Goal: Task Accomplishment & Management: Use online tool/utility

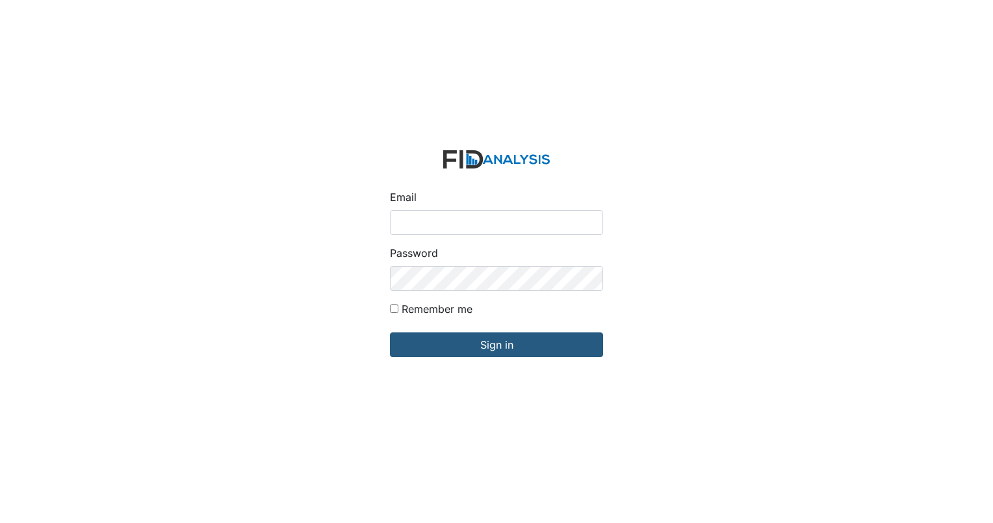
click at [475, 229] on input "Email" at bounding box center [496, 222] width 213 height 25
type input "[EMAIL_ADDRESS][DOMAIN_NAME]"
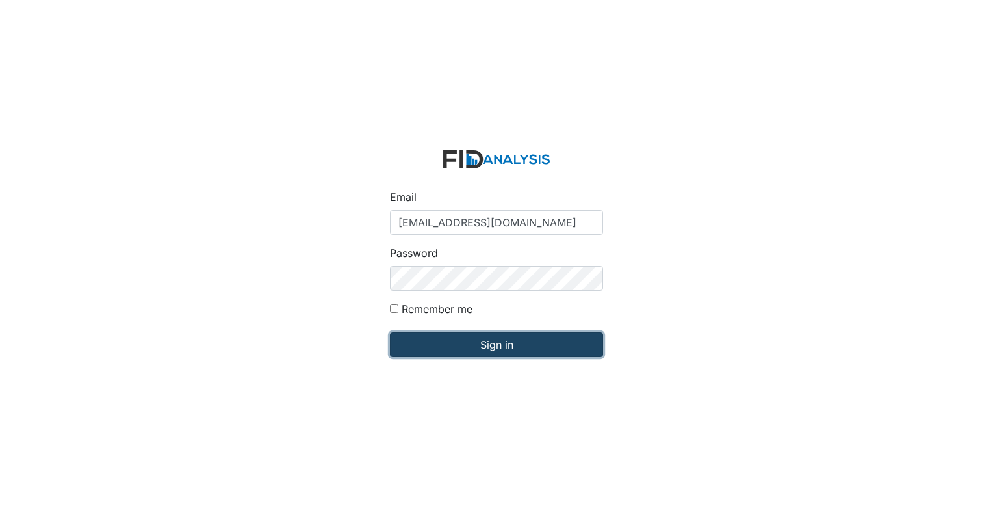
click at [528, 341] on input "Sign in" at bounding box center [496, 344] width 213 height 25
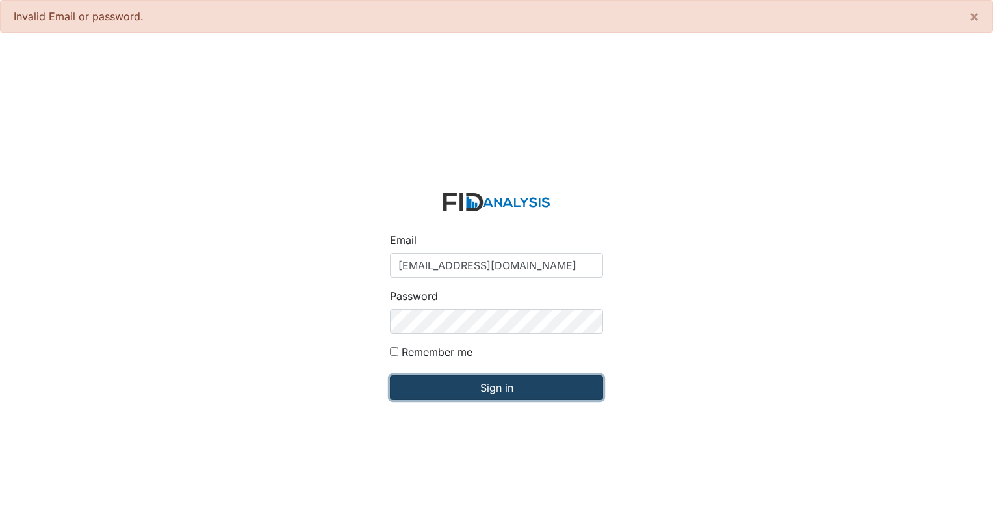
click at [546, 393] on input "Sign in" at bounding box center [496, 387] width 213 height 25
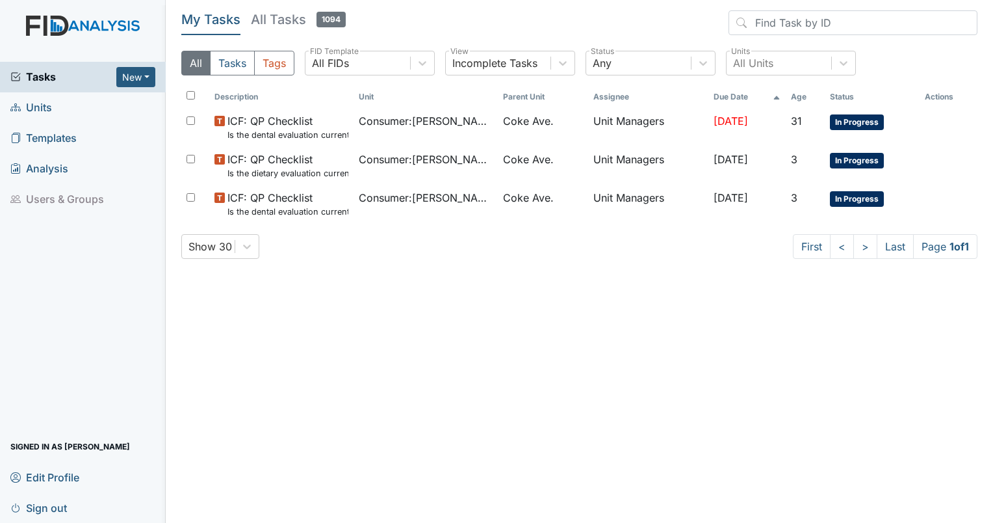
click at [46, 107] on span "Units" at bounding box center [31, 108] width 42 height 20
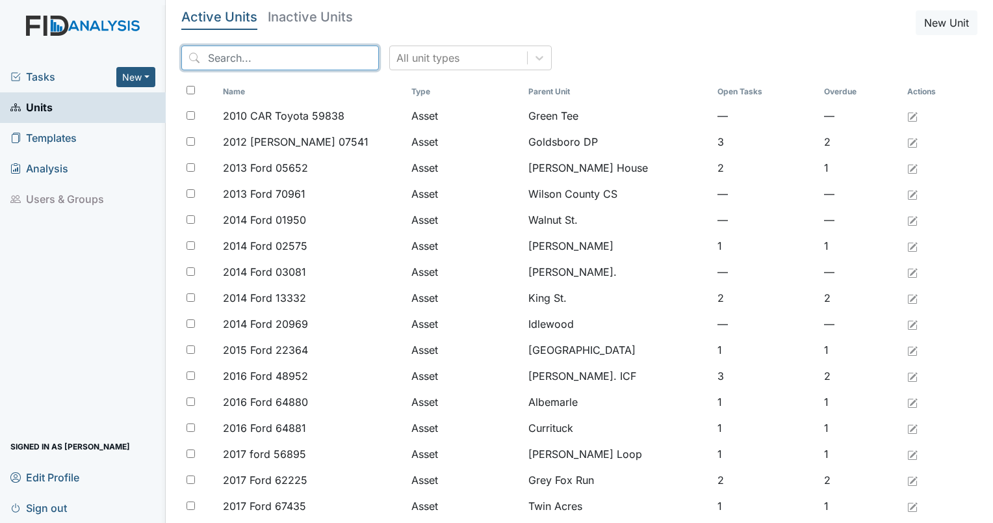
click at [242, 53] on input "search" at bounding box center [280, 58] width 198 height 25
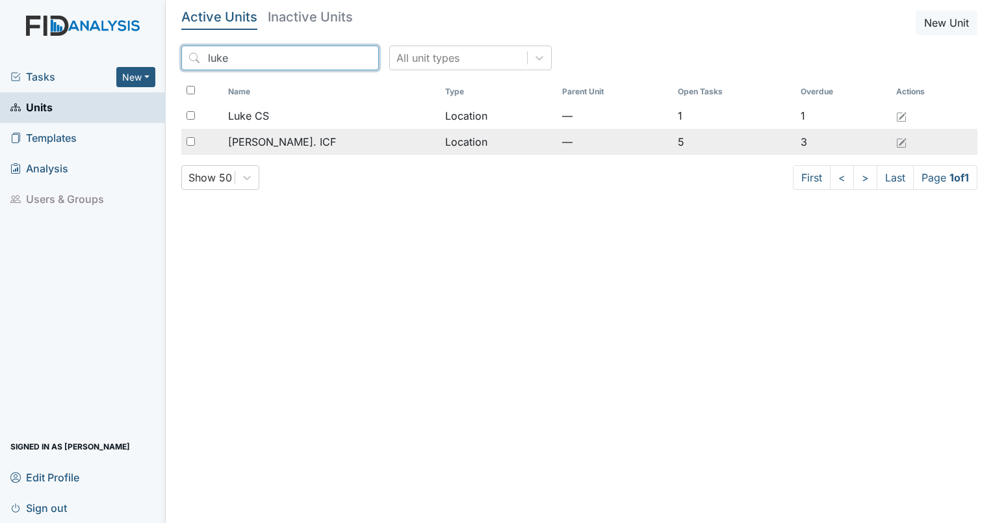
type input "luke"
click at [302, 134] on div "[PERSON_NAME]. ICF" at bounding box center [331, 142] width 207 height 16
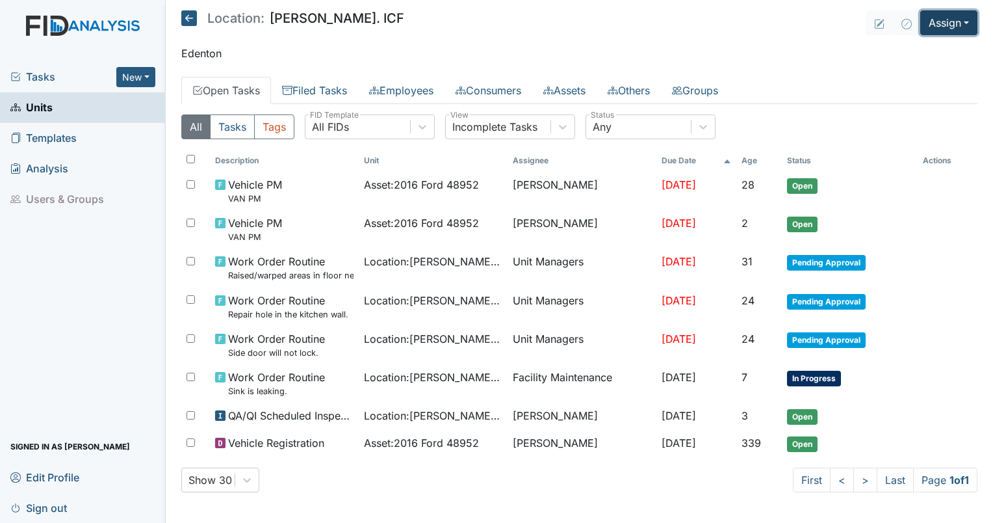
click at [937, 29] on button "Assign" at bounding box center [948, 22] width 57 height 25
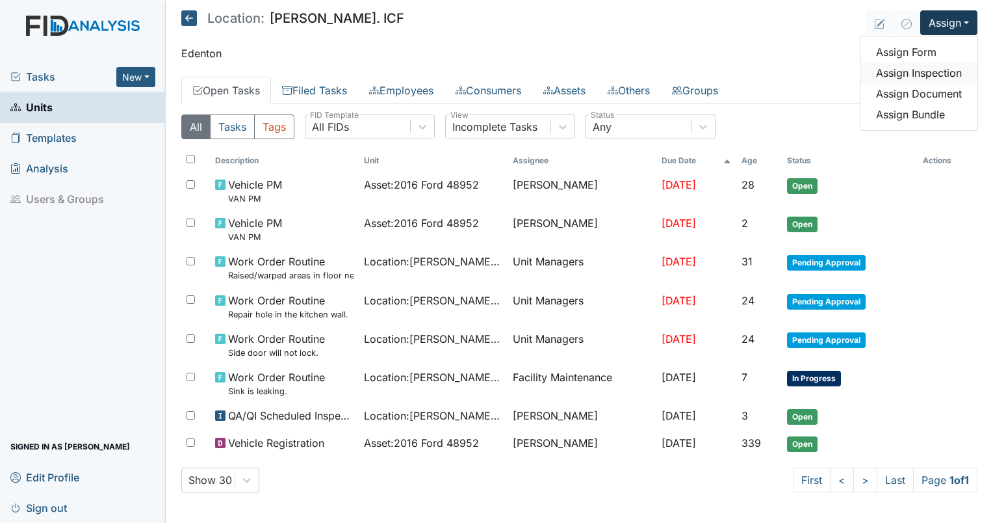
click at [937, 64] on link "Assign Inspection" at bounding box center [919, 72] width 117 height 21
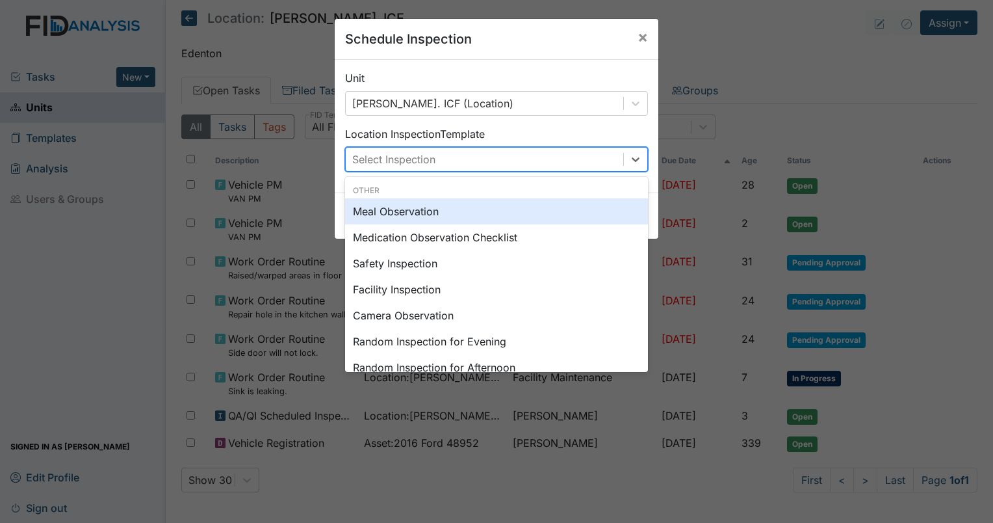
click at [504, 151] on div "Select Inspection" at bounding box center [485, 159] width 278 height 23
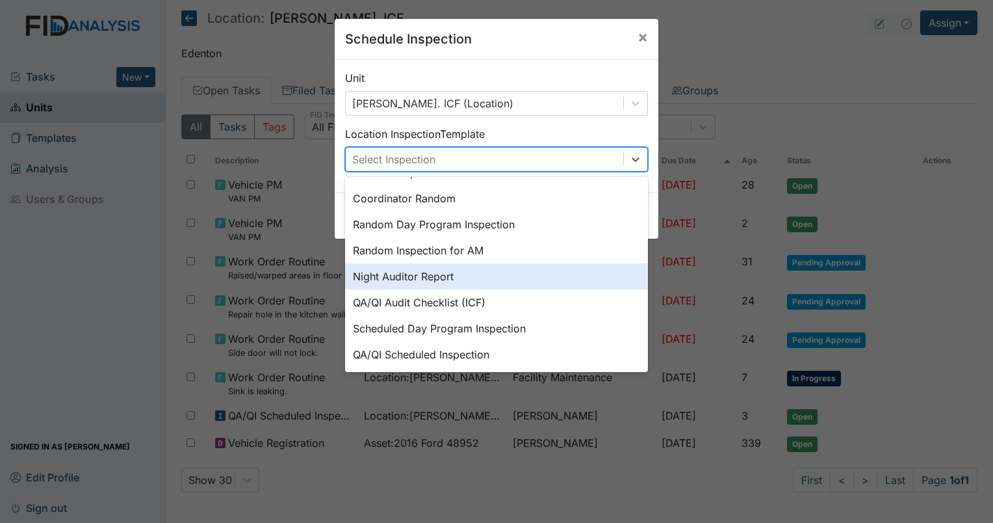
scroll to position [224, 0]
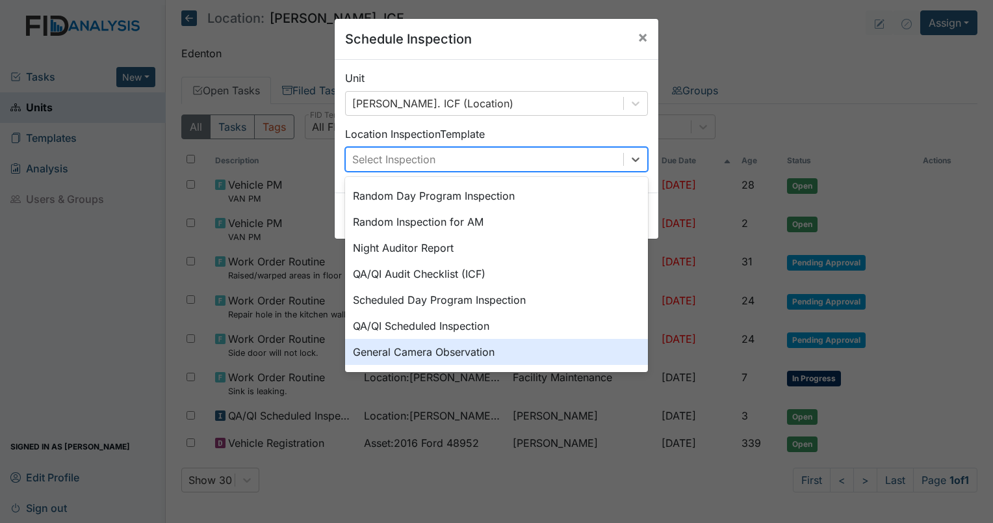
click at [460, 345] on div "General Camera Observation" at bounding box center [496, 352] width 303 height 26
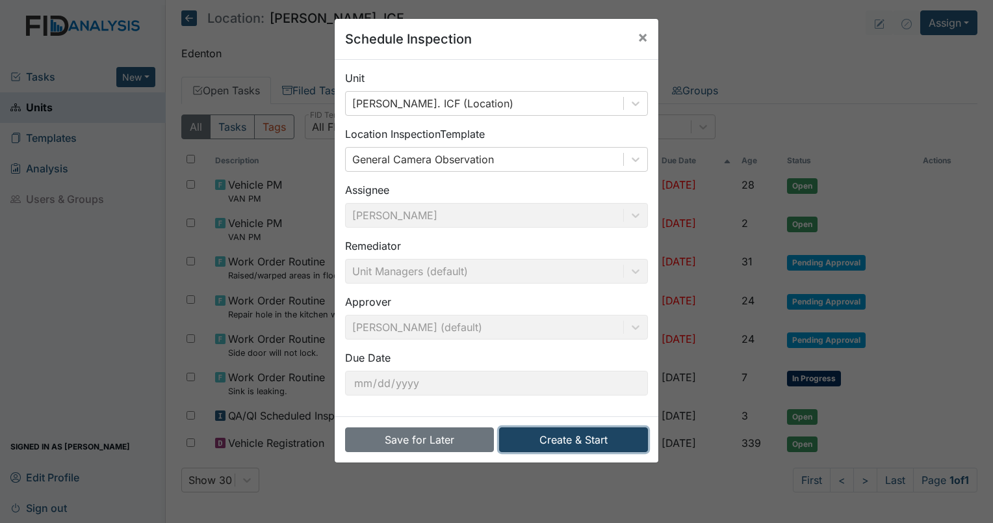
click at [556, 436] on button "Create & Start" at bounding box center [573, 439] width 149 height 25
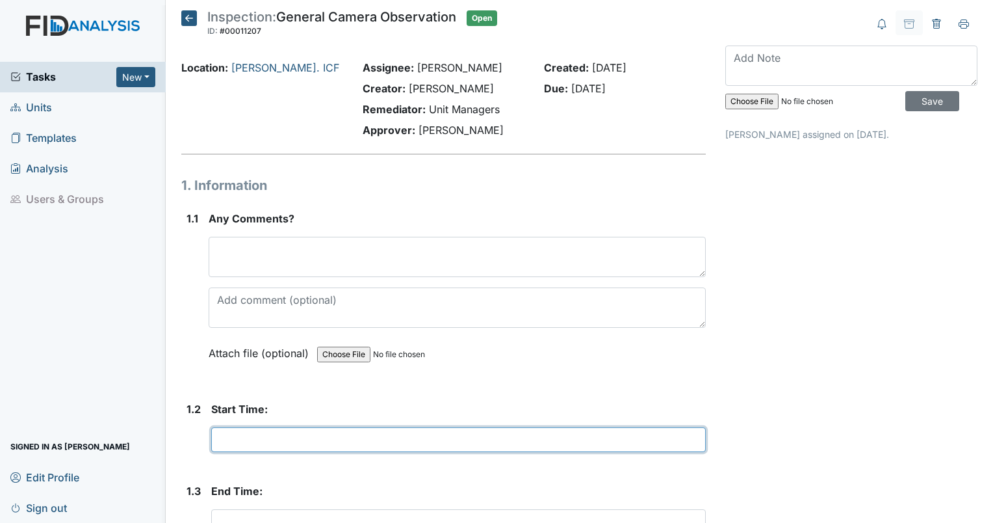
click at [241, 445] on input "text" at bounding box center [458, 439] width 495 height 25
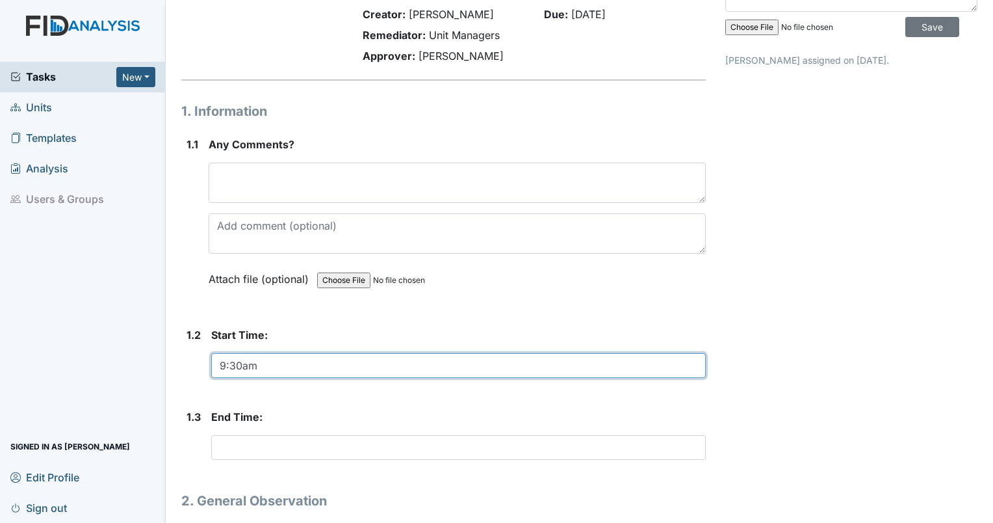
scroll to position [130, 0]
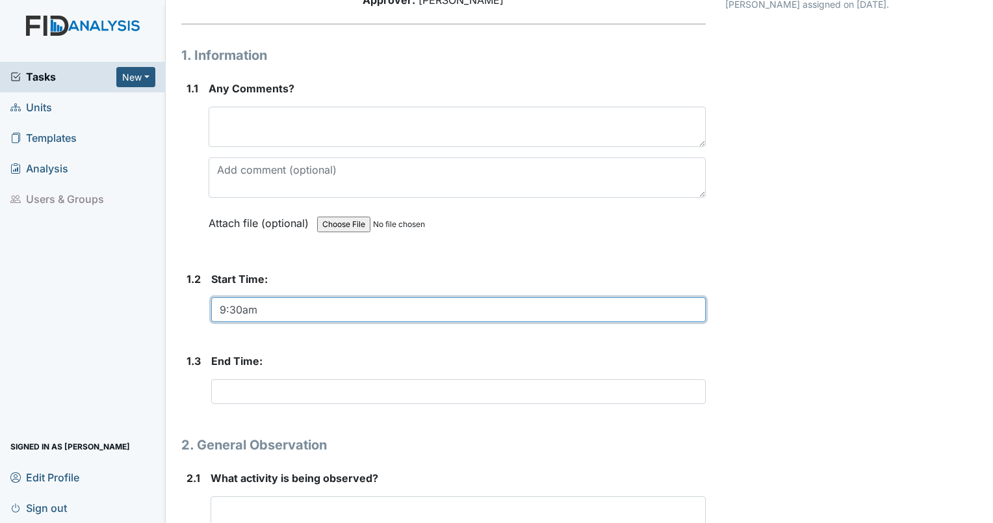
type input "9:30am"
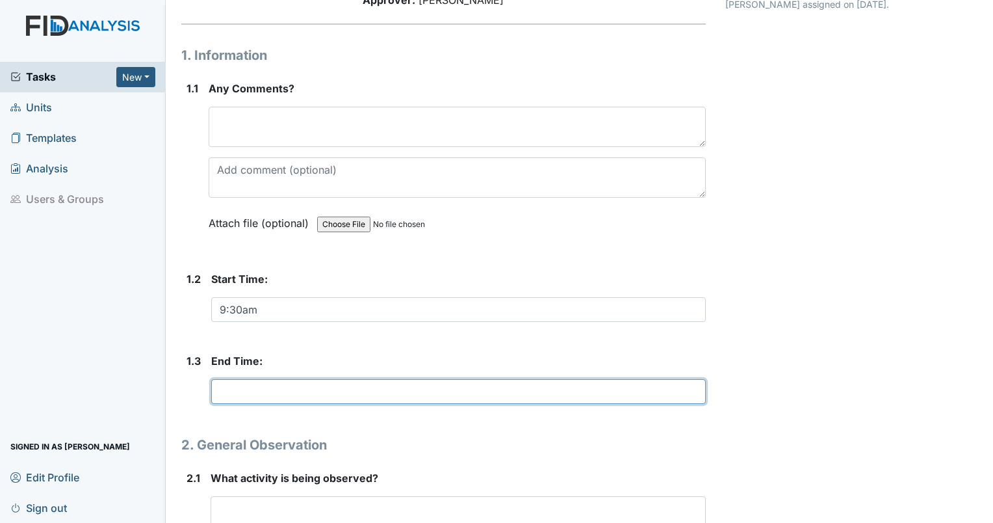
click at [270, 391] on input "text" at bounding box center [458, 391] width 495 height 25
type input "10:00am"
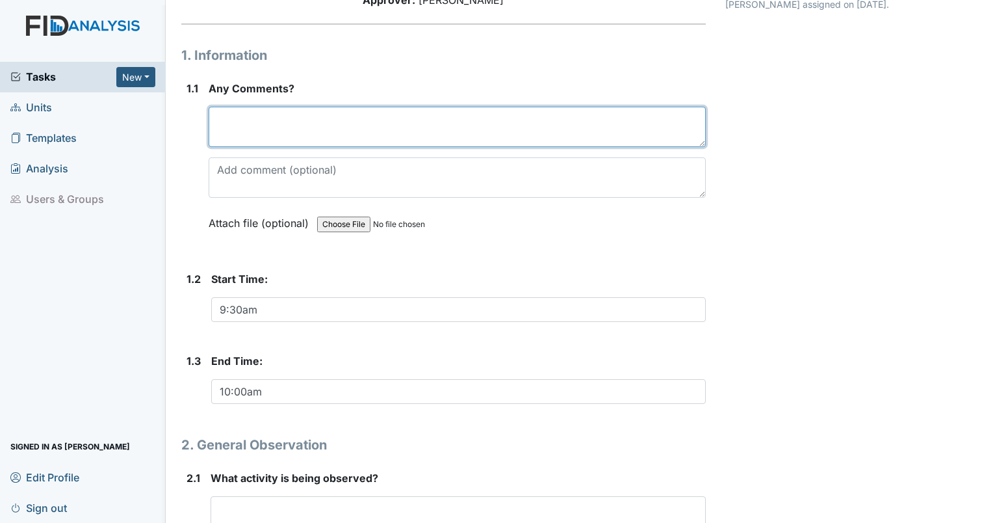
click at [261, 130] on textarea at bounding box center [457, 127] width 497 height 40
